Goal: Check status: Check status

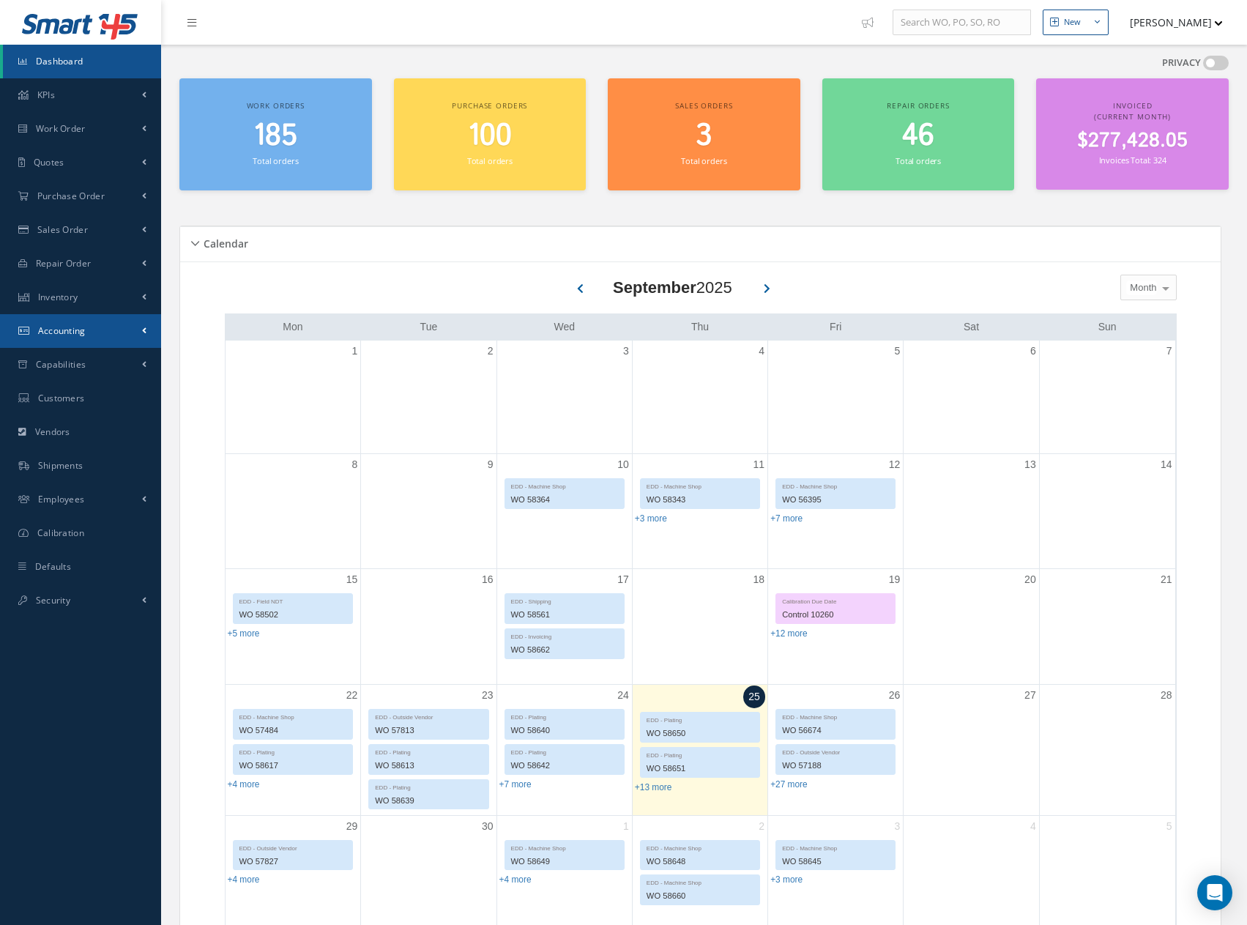
click at [55, 334] on span "Accounting" at bounding box center [62, 330] width 48 height 12
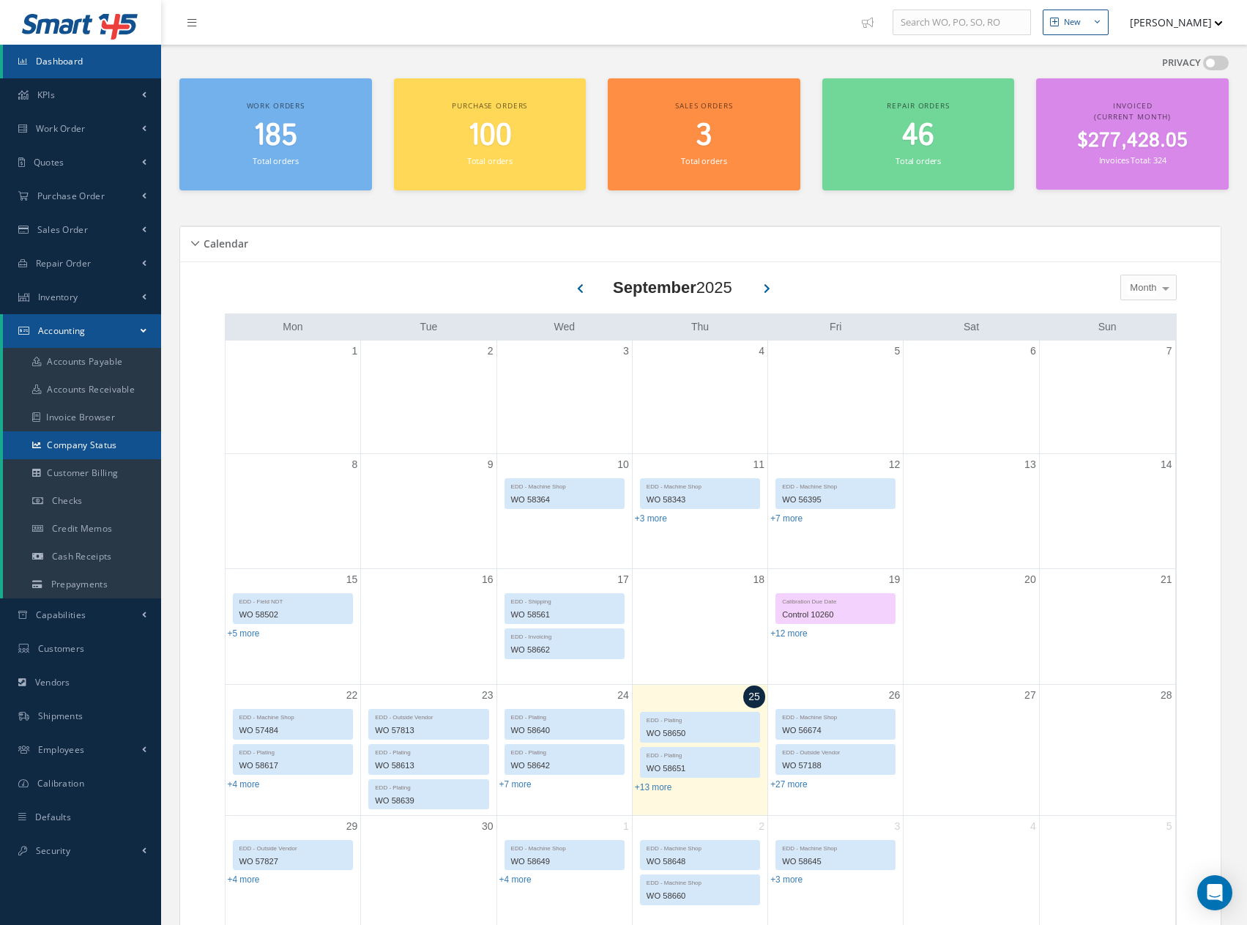
click at [73, 444] on link "Company Status" at bounding box center [82, 445] width 158 height 28
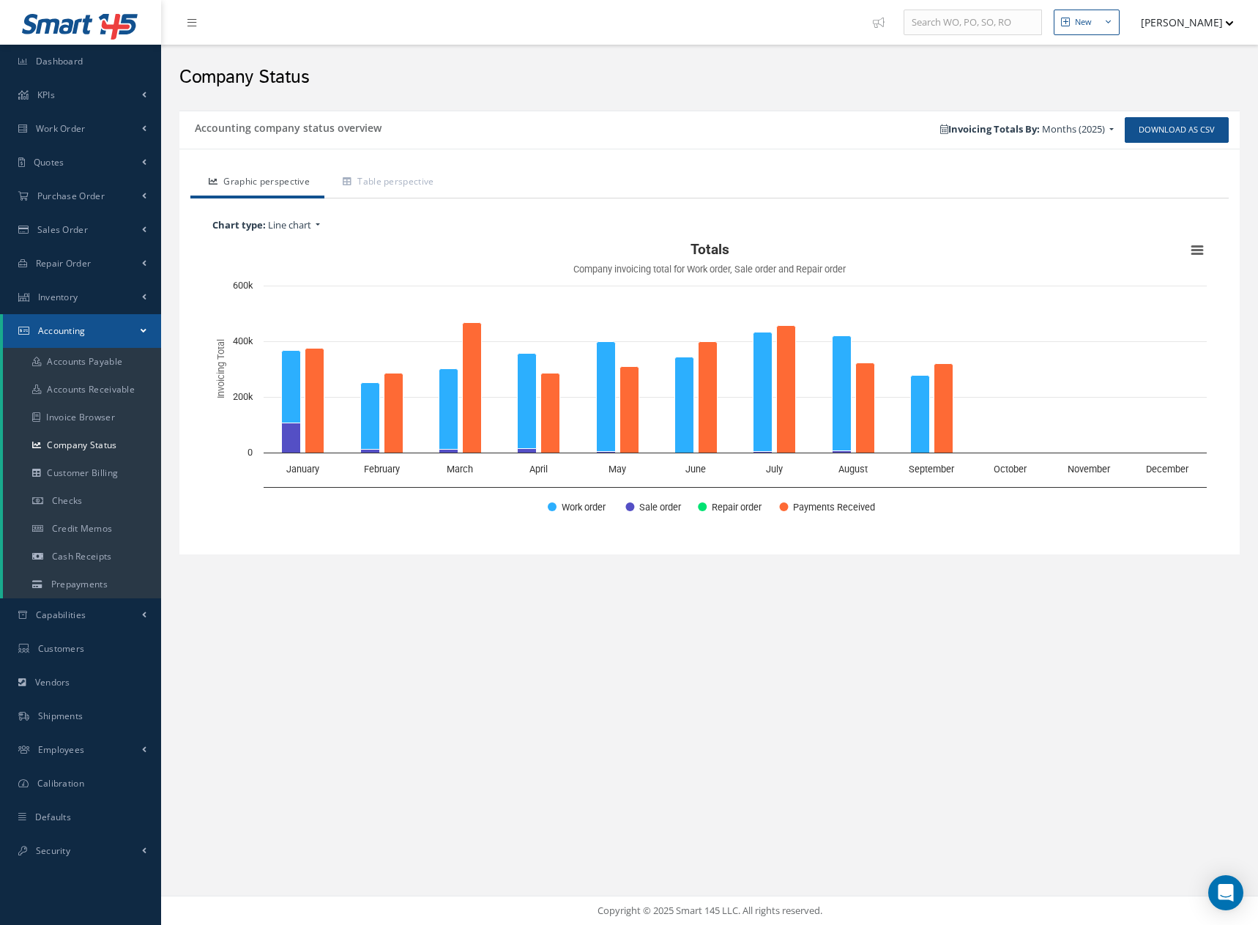
click at [1102, 130] on span "Months (2025)" at bounding box center [1073, 128] width 63 height 13
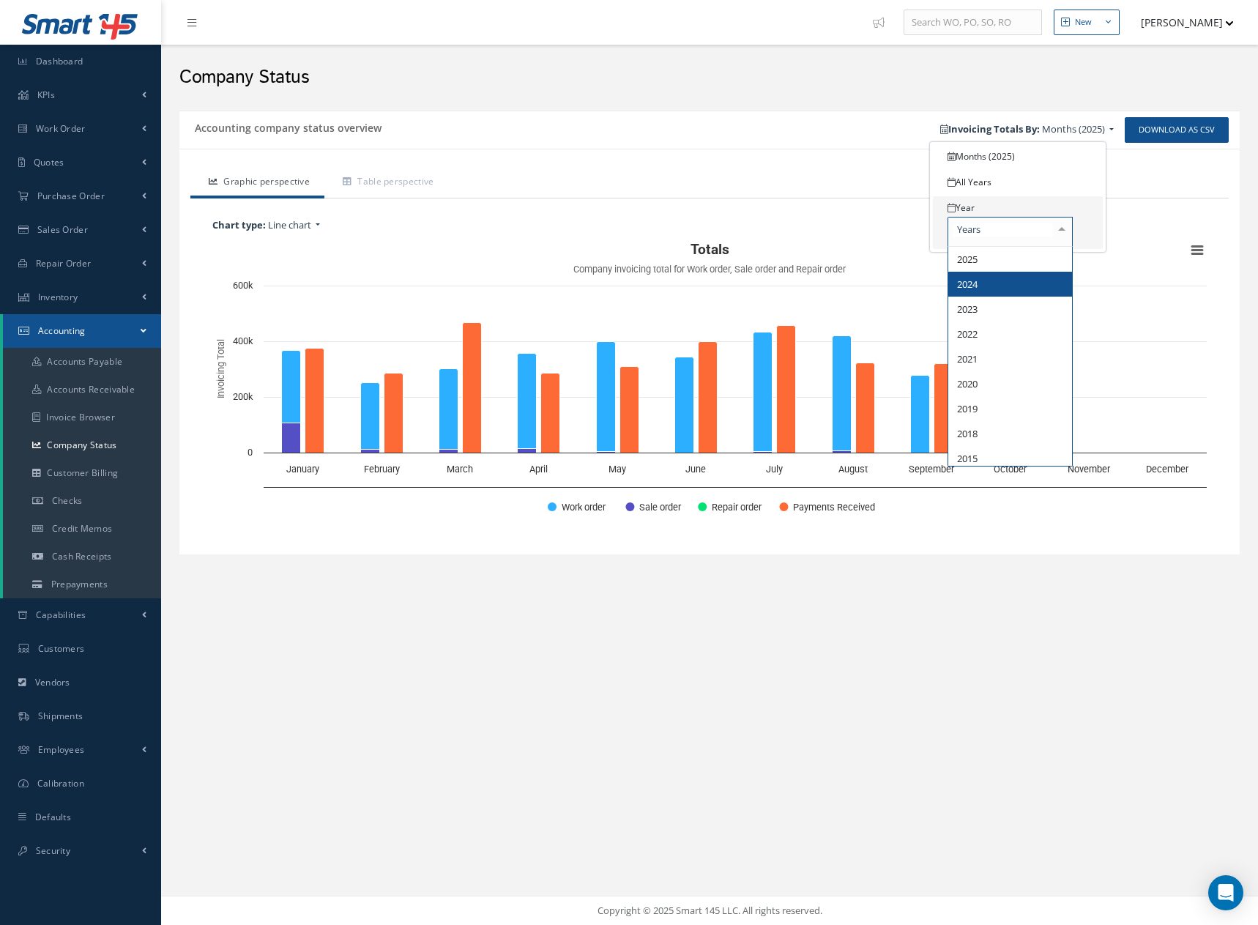
click at [983, 285] on span "2024" at bounding box center [1011, 284] width 124 height 25
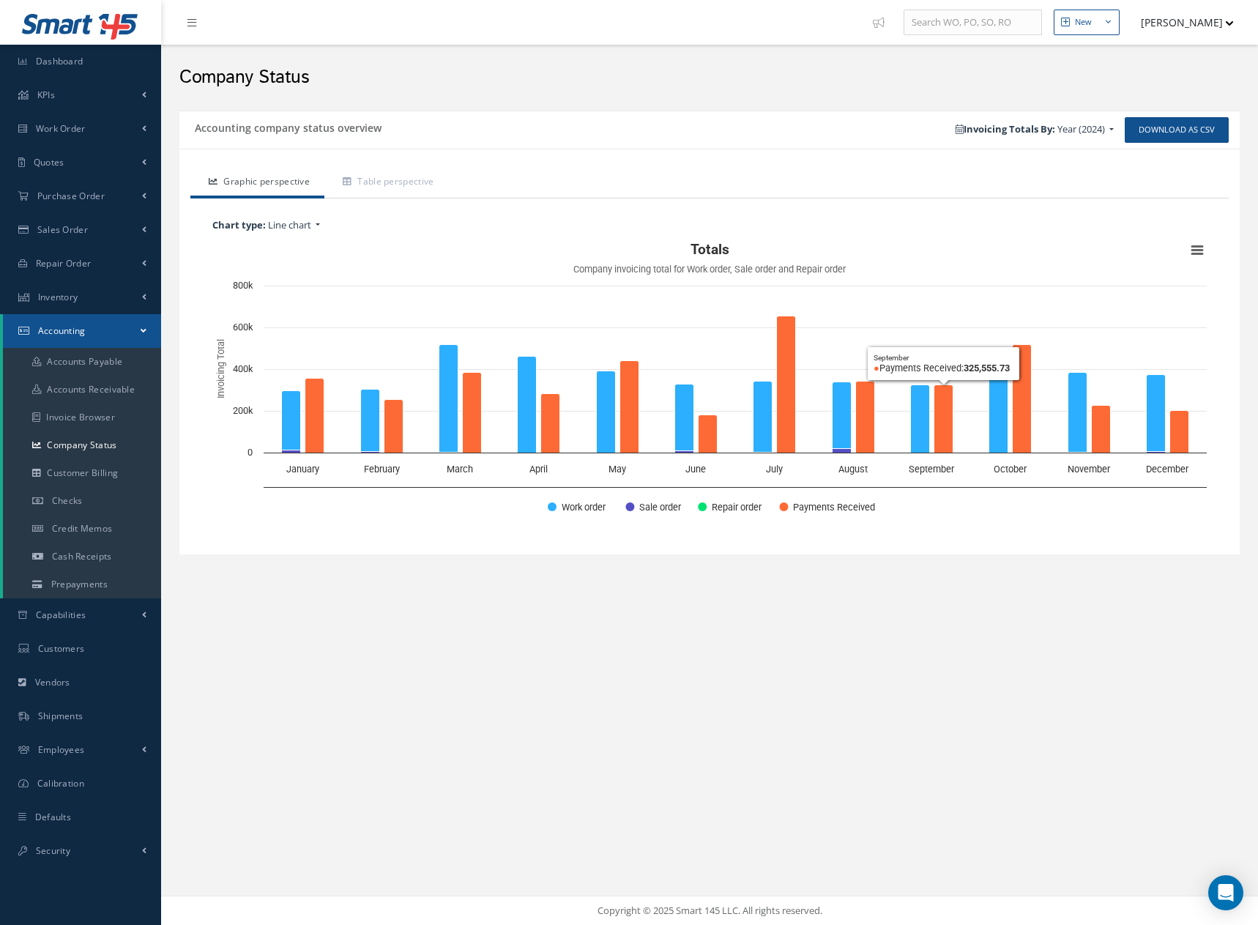
click at [1103, 125] on span "Year (2024)" at bounding box center [1082, 128] width 48 height 13
click at [1181, 23] on button "[PERSON_NAME]" at bounding box center [1180, 22] width 107 height 29
click at [1147, 150] on link "Logout" at bounding box center [1175, 148] width 117 height 25
